Goal: Transaction & Acquisition: Purchase product/service

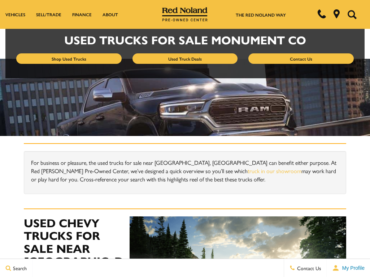
scroll to position [21, 0]
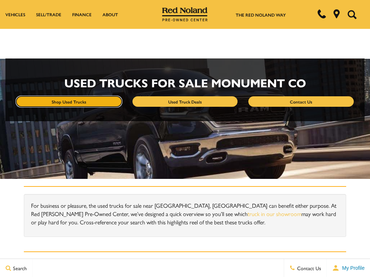
click at [69, 101] on link "Shop Used Trucks" at bounding box center [68, 101] width 105 height 10
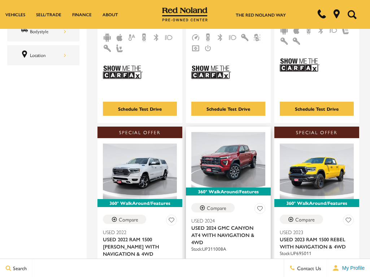
scroll to position [354, 0]
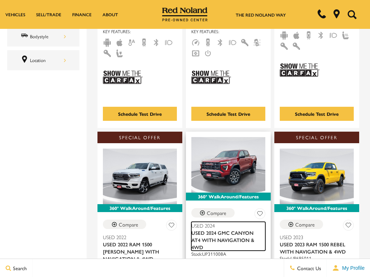
click at [221, 229] on span "Used 2024 GMC Canyon AT4 With Navigation & 4WD" at bounding box center [225, 240] width 69 height 22
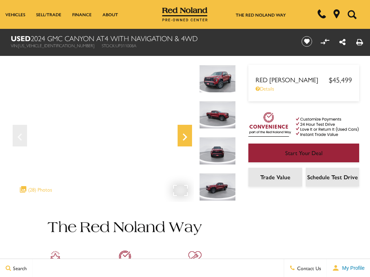
click at [187, 134] on icon "Next" at bounding box center [185, 136] width 14 height 17
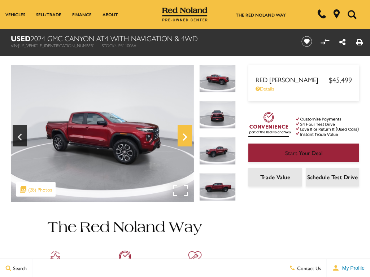
click at [184, 136] on icon "Next" at bounding box center [185, 137] width 4 height 7
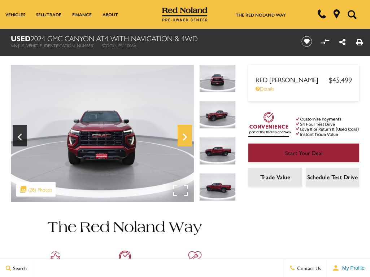
click at [184, 136] on icon "Next" at bounding box center [185, 137] width 4 height 7
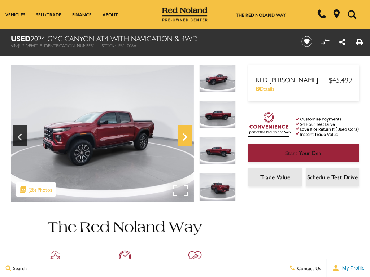
click at [184, 136] on icon "Next" at bounding box center [185, 137] width 4 height 7
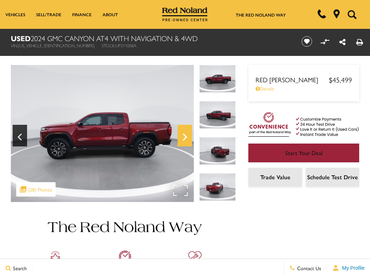
click at [184, 136] on icon "Next" at bounding box center [185, 137] width 4 height 7
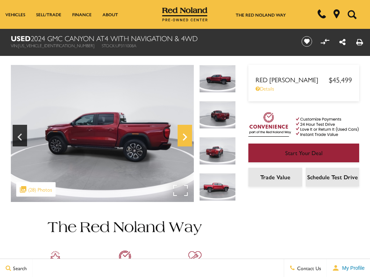
click at [184, 136] on icon "Next" at bounding box center [185, 137] width 4 height 7
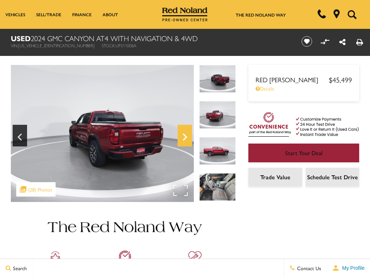
click at [184, 136] on icon "Next" at bounding box center [185, 137] width 4 height 7
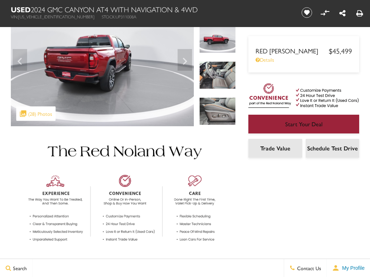
scroll to position [48, 0]
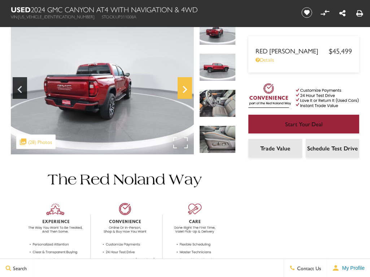
click at [181, 86] on icon "Next" at bounding box center [185, 89] width 14 height 17
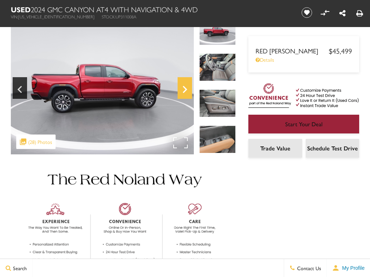
click at [182, 85] on icon "Next" at bounding box center [185, 89] width 14 height 17
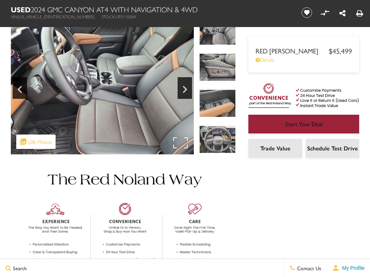
scroll to position [0, 0]
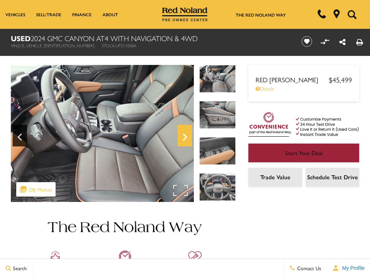
click at [186, 134] on icon "Next" at bounding box center [185, 136] width 14 height 17
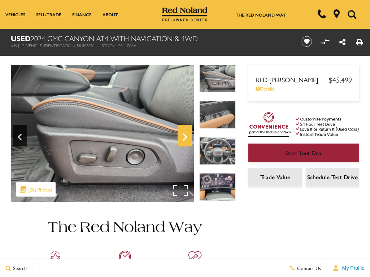
click at [186, 134] on icon "Next" at bounding box center [185, 136] width 14 height 17
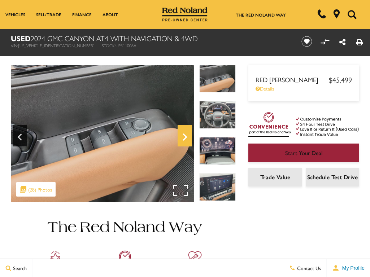
click at [186, 134] on icon "Next" at bounding box center [185, 136] width 14 height 17
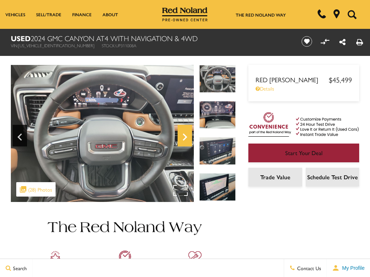
click at [186, 134] on icon "Next" at bounding box center [185, 136] width 14 height 17
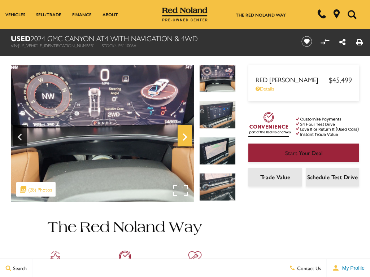
click at [186, 134] on icon "Next" at bounding box center [185, 136] width 14 height 17
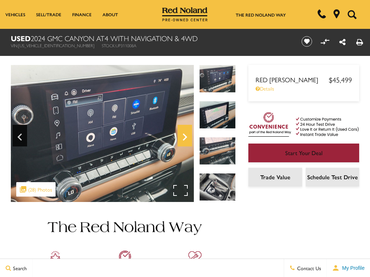
click at [186, 134] on icon "Next" at bounding box center [185, 136] width 14 height 17
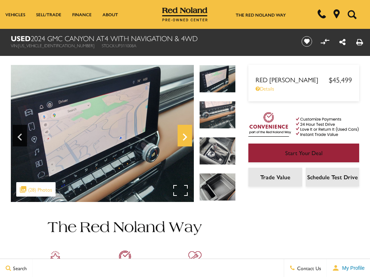
click at [186, 134] on icon "Next" at bounding box center [185, 136] width 14 height 17
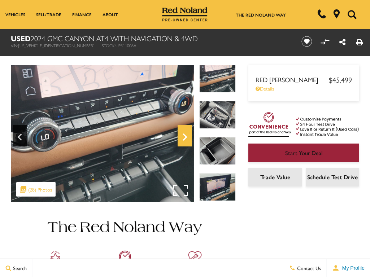
click at [186, 134] on icon "Next" at bounding box center [185, 136] width 14 height 17
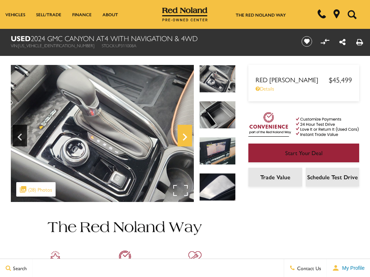
click at [186, 134] on icon "Next" at bounding box center [185, 136] width 14 height 17
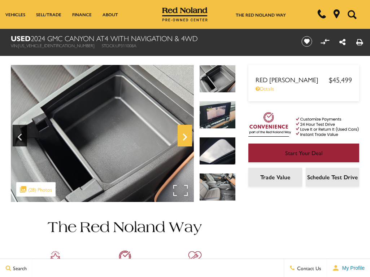
click at [186, 134] on icon "Next" at bounding box center [185, 136] width 14 height 17
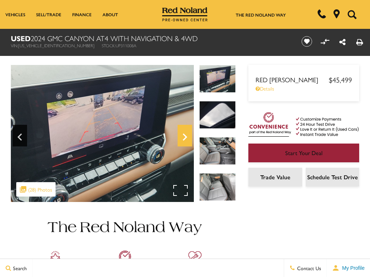
click at [186, 134] on icon "Next" at bounding box center [185, 136] width 14 height 17
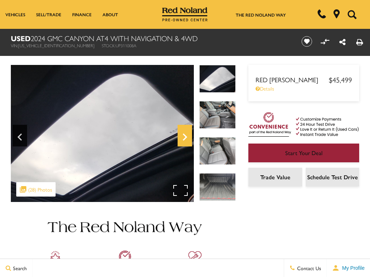
click at [186, 134] on icon "Next" at bounding box center [185, 136] width 14 height 17
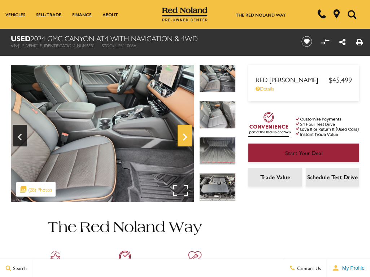
click at [184, 138] on icon "Next" at bounding box center [185, 136] width 14 height 17
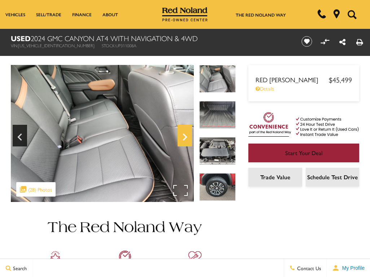
click at [184, 138] on icon "Next" at bounding box center [185, 136] width 14 height 17
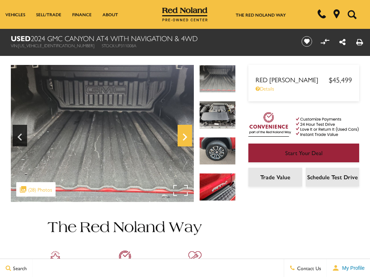
click at [184, 138] on icon "Next" at bounding box center [185, 136] width 14 height 17
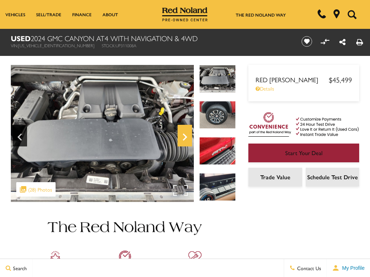
click at [184, 138] on icon "Next" at bounding box center [185, 136] width 14 height 17
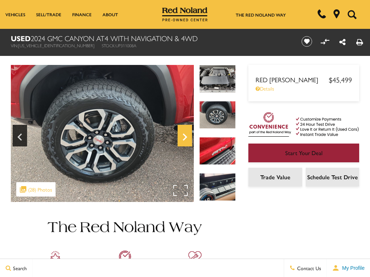
click at [184, 138] on icon "Next" at bounding box center [185, 136] width 14 height 17
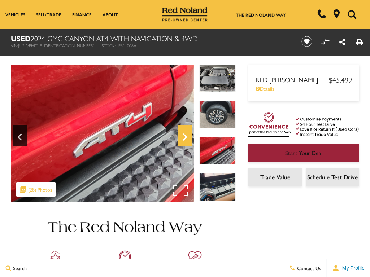
click at [184, 138] on icon "Next" at bounding box center [185, 136] width 14 height 17
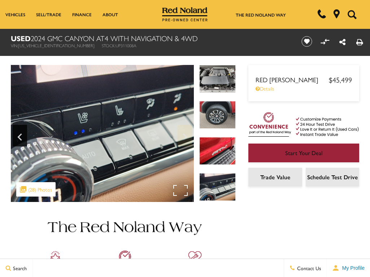
click at [184, 138] on img at bounding box center [102, 133] width 183 height 137
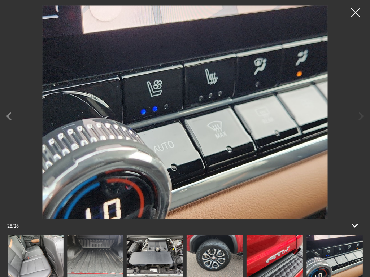
click at [356, 11] on div at bounding box center [355, 13] width 18 height 18
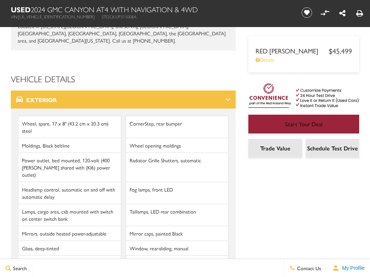
scroll to position [1094, 0]
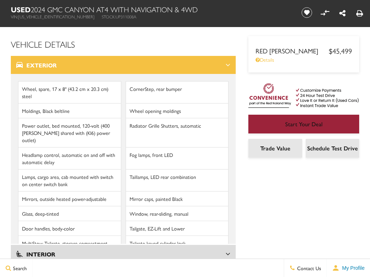
click at [158, 221] on li "Tailgate, EZ-Lift and Lower" at bounding box center [177, 228] width 103 height 15
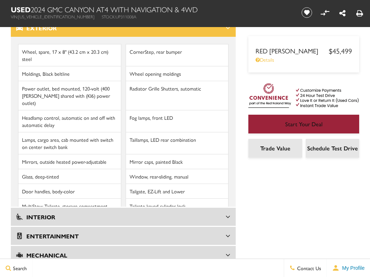
scroll to position [1123, 0]
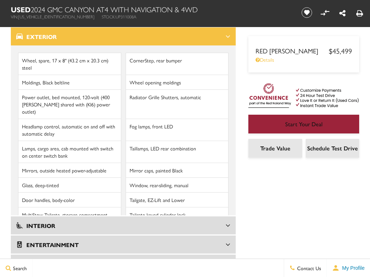
click at [228, 260] on icon at bounding box center [228, 263] width 5 height 7
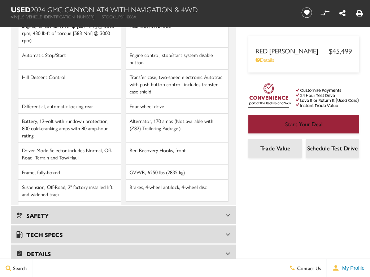
scroll to position [1216, 0]
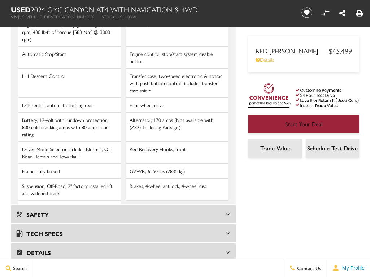
click at [231, 225] on div "Tech Specs" at bounding box center [123, 234] width 225 height 18
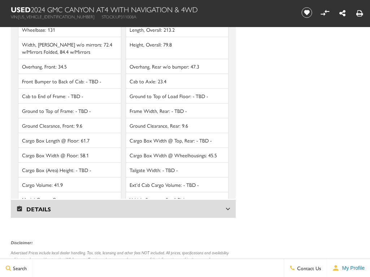
scroll to position [2113, 0]
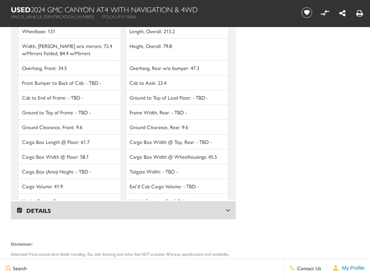
click at [230, 207] on icon at bounding box center [228, 210] width 5 height 7
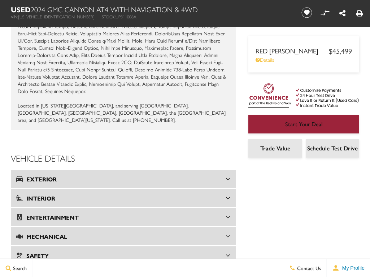
scroll to position [973, 0]
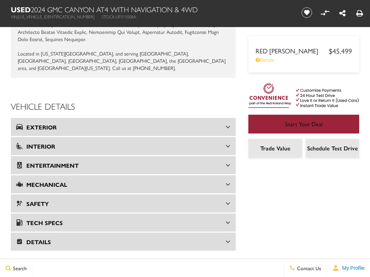
scroll to position [1033, 0]
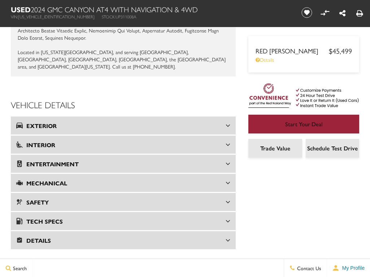
click at [229, 122] on icon at bounding box center [228, 125] width 5 height 7
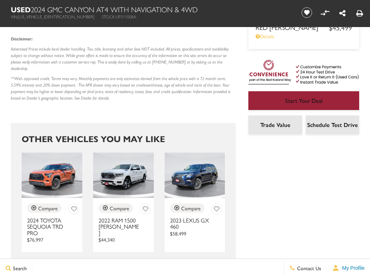
scroll to position [1438, 0]
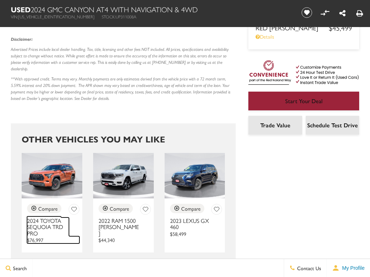
click at [39, 218] on h3 "2024 Toyota Sequoia TRD Pro" at bounding box center [48, 227] width 42 height 19
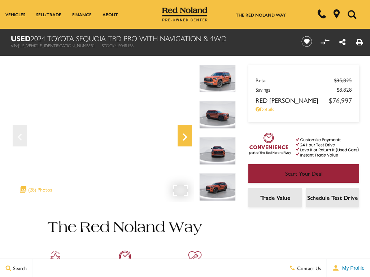
click at [187, 139] on icon "Next" at bounding box center [185, 136] width 14 height 17
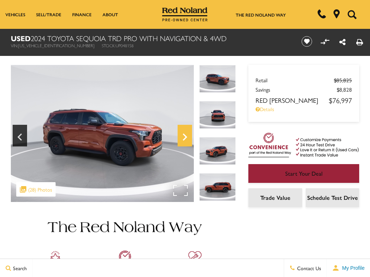
click at [187, 139] on icon "Next" at bounding box center [185, 136] width 14 height 17
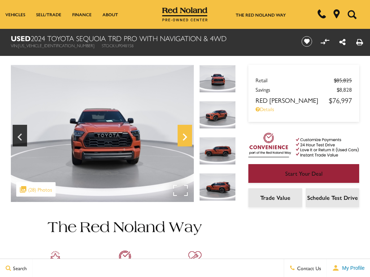
click at [187, 139] on icon "Next" at bounding box center [185, 136] width 14 height 17
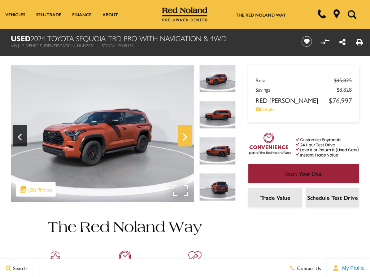
click at [187, 139] on icon "Next" at bounding box center [185, 136] width 14 height 17
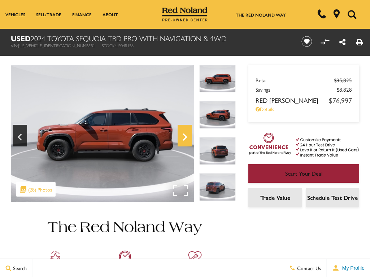
click at [187, 139] on icon "Next" at bounding box center [185, 136] width 14 height 17
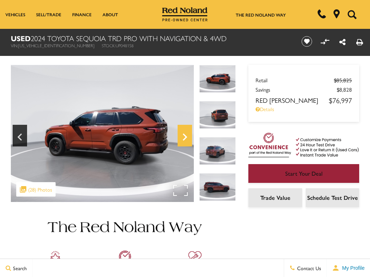
click at [187, 139] on icon "Next" at bounding box center [185, 136] width 14 height 17
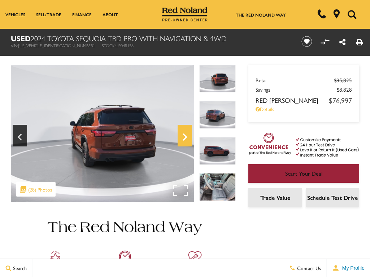
click at [187, 139] on icon "Next" at bounding box center [185, 136] width 14 height 17
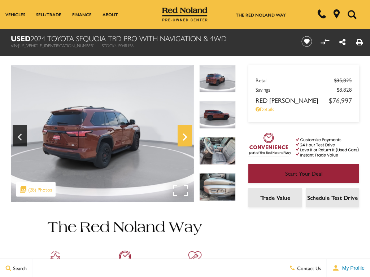
click at [186, 137] on icon "Next" at bounding box center [185, 137] width 4 height 7
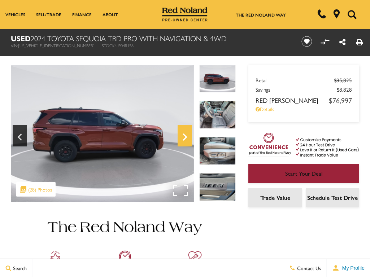
click at [186, 137] on icon "Next" at bounding box center [185, 137] width 4 height 7
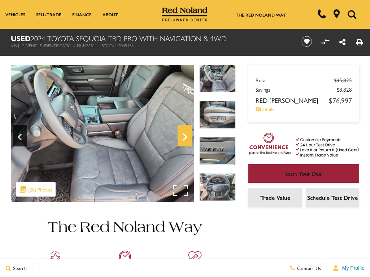
click at [186, 137] on icon "Next" at bounding box center [185, 137] width 4 height 7
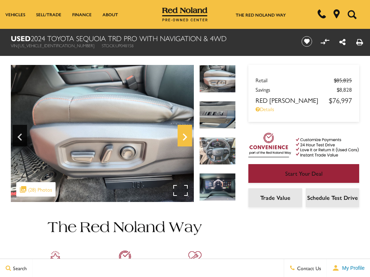
click at [186, 137] on icon "Next" at bounding box center [185, 137] width 4 height 7
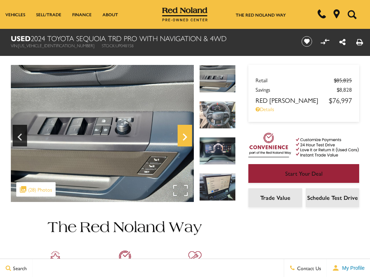
click at [186, 137] on icon "Next" at bounding box center [185, 137] width 4 height 7
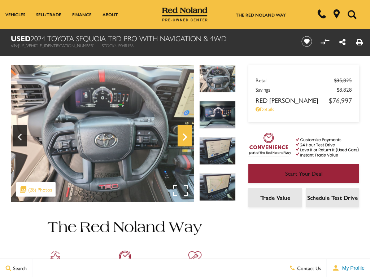
click at [186, 137] on icon "Next" at bounding box center [185, 137] width 4 height 7
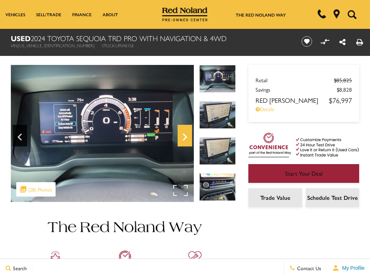
click at [181, 138] on icon "Next" at bounding box center [185, 136] width 14 height 17
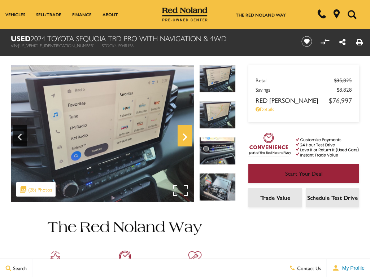
click at [184, 138] on icon "Next" at bounding box center [185, 136] width 14 height 17
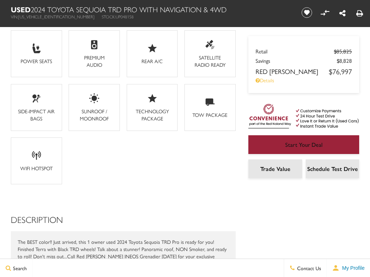
scroll to position [723, 0]
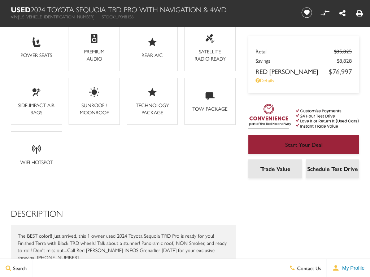
click at [205, 91] on icon at bounding box center [210, 96] width 11 height 11
